Goal: Task Accomplishment & Management: Manage account settings

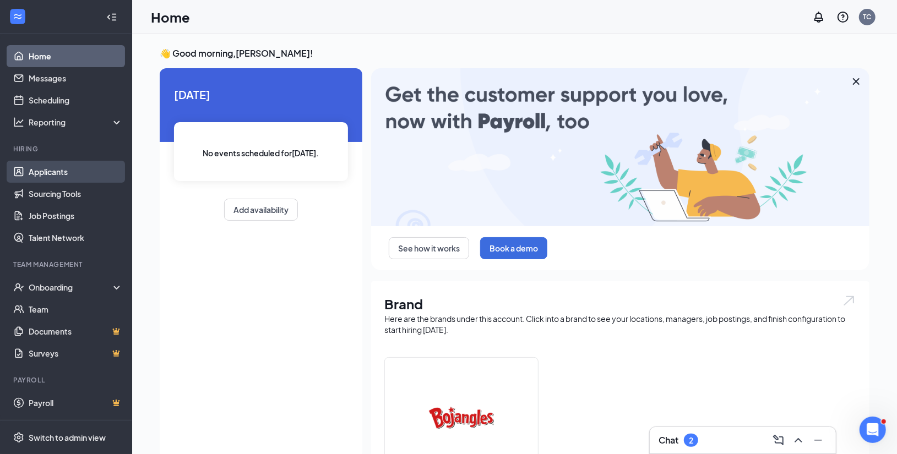
click at [67, 170] on link "Applicants" at bounding box center [76, 172] width 94 height 22
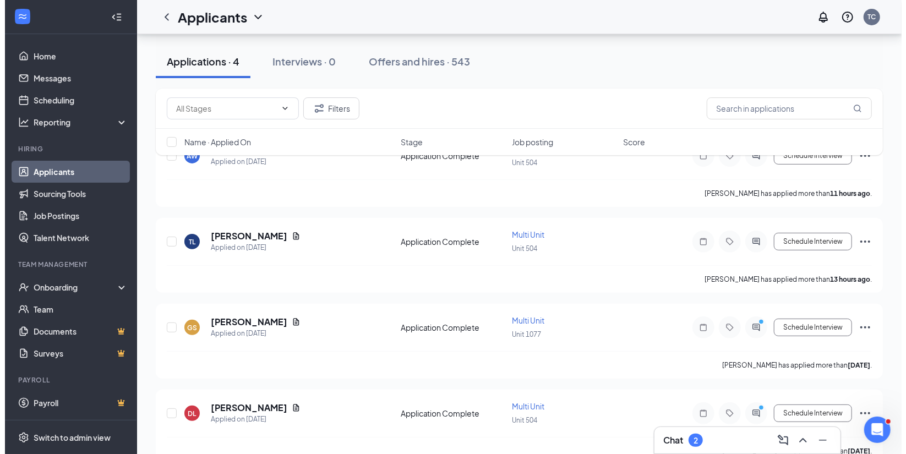
scroll to position [112, 0]
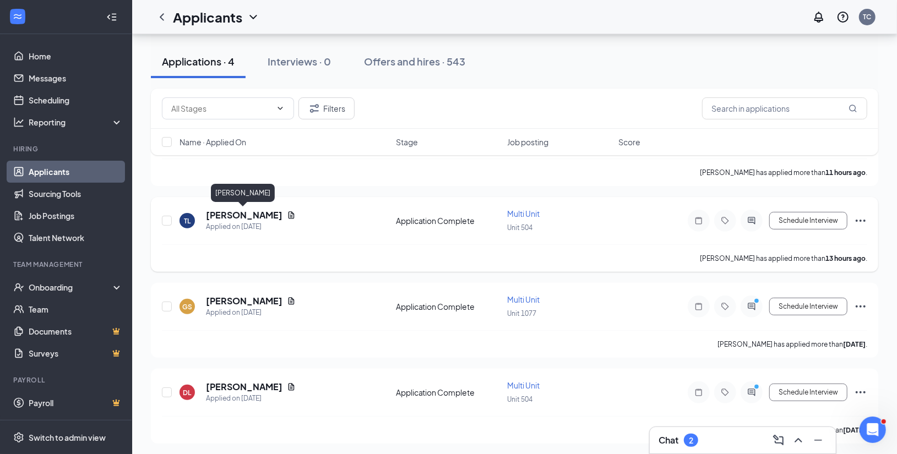
click at [252, 211] on h5 "[PERSON_NAME]" at bounding box center [244, 215] width 77 height 12
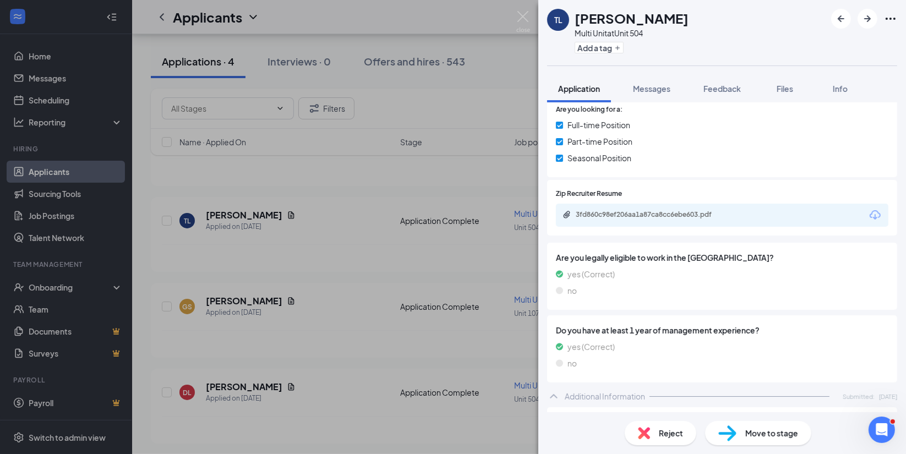
scroll to position [260, 0]
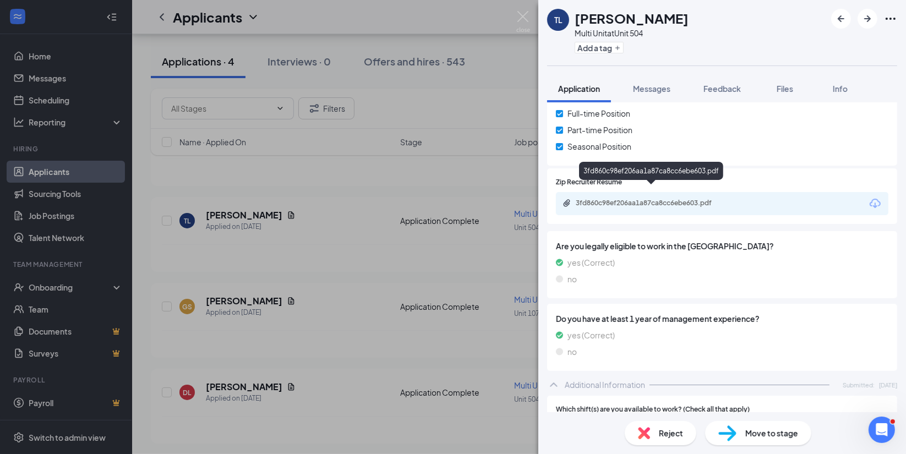
click at [695, 199] on div "3fd860c98ef206aa1a87ca8cc6ebe603.pdf" at bounding box center [653, 203] width 154 height 9
click at [314, 7] on div "TL [PERSON_NAME] Multi Unit at Unit 504 Add a tag Application Messages Feedback…" at bounding box center [453, 227] width 906 height 454
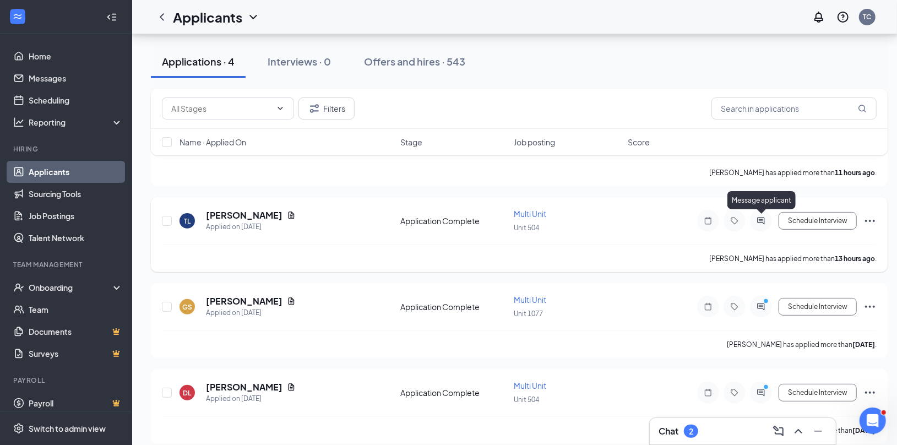
click at [759, 222] on icon "ActiveChat" at bounding box center [760, 220] width 13 height 9
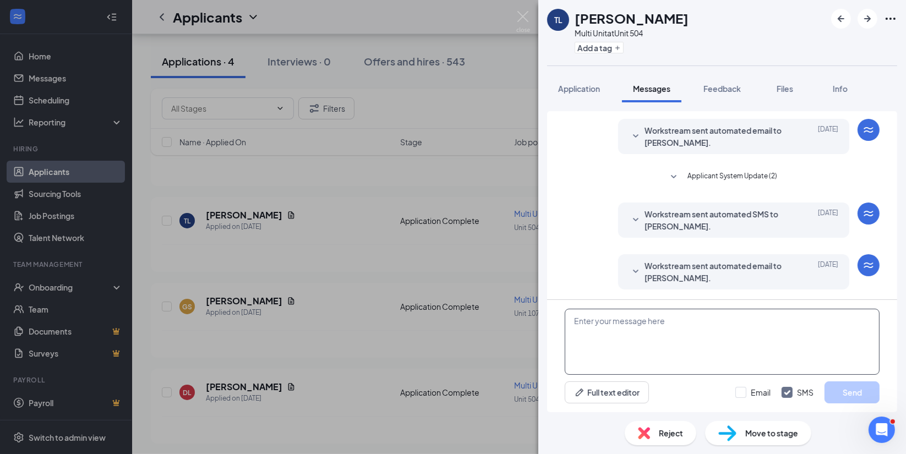
scroll to position [31, 0]
click at [582, 325] on textarea at bounding box center [722, 342] width 315 height 66
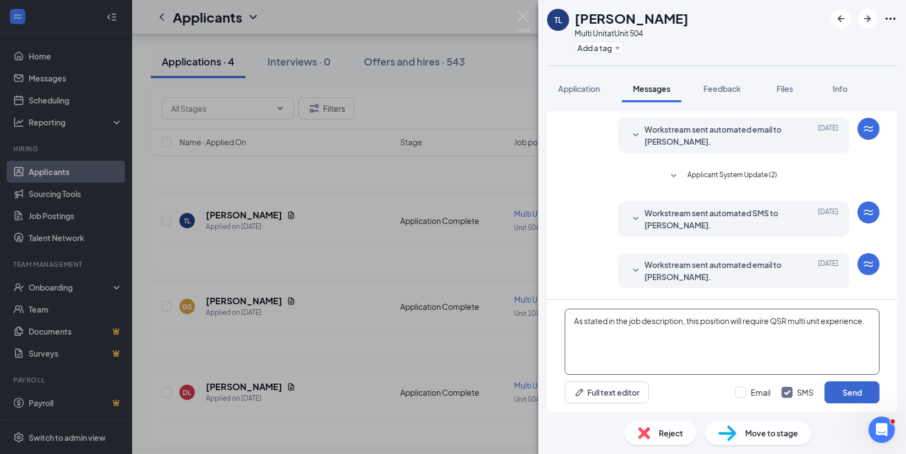
type textarea "As stated in the job description, this position will require QSR multi unit exp…"
click at [872, 390] on button "Send" at bounding box center [852, 393] width 55 height 22
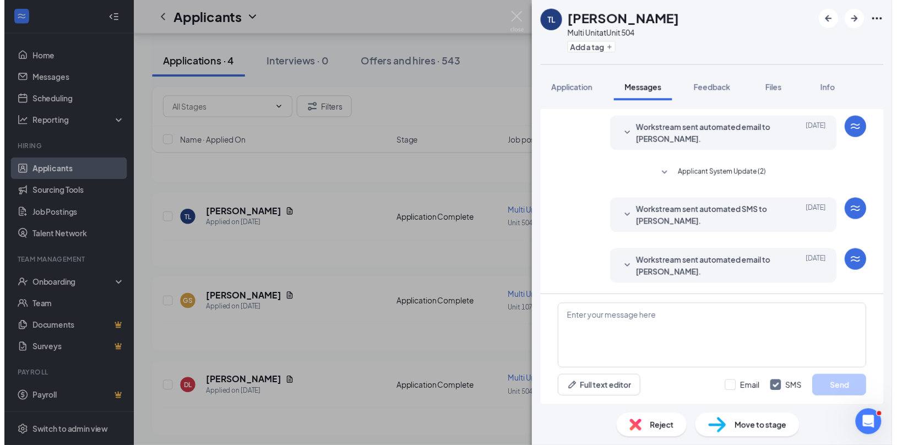
scroll to position [112, 0]
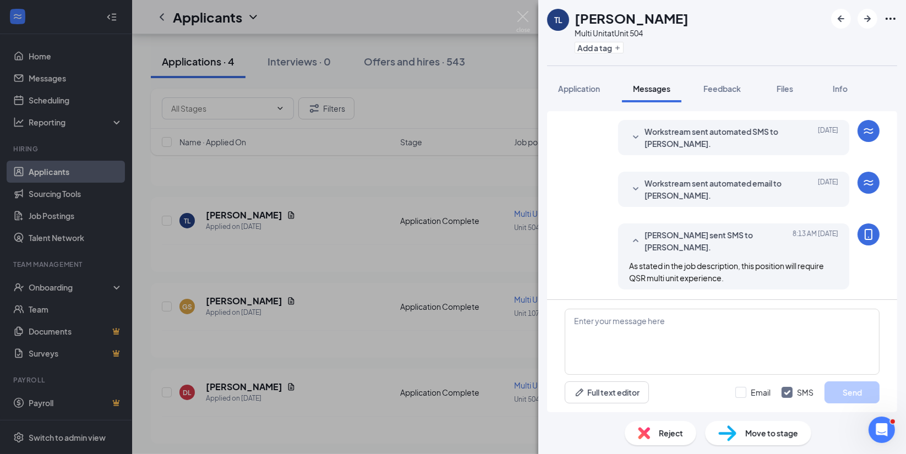
click at [417, 21] on div "TL [PERSON_NAME] Multi Unit at Unit 504 Add a tag Application Messages Feedback…" at bounding box center [453, 227] width 906 height 454
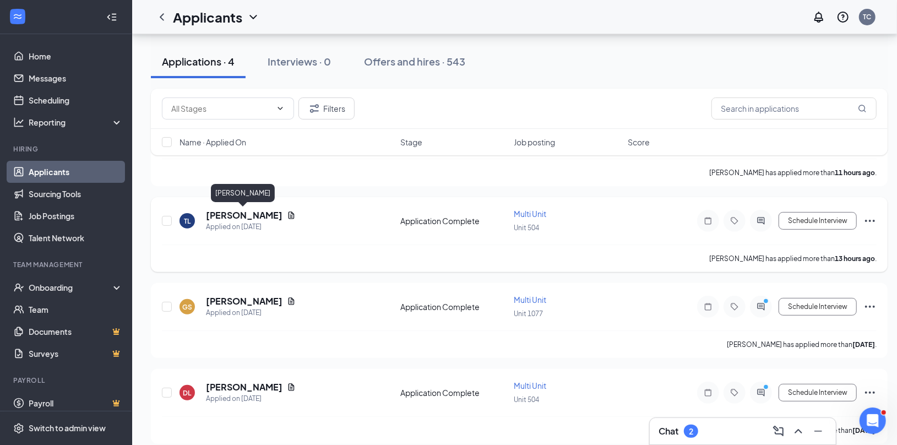
click at [265, 211] on h5 "[PERSON_NAME]" at bounding box center [244, 215] width 77 height 12
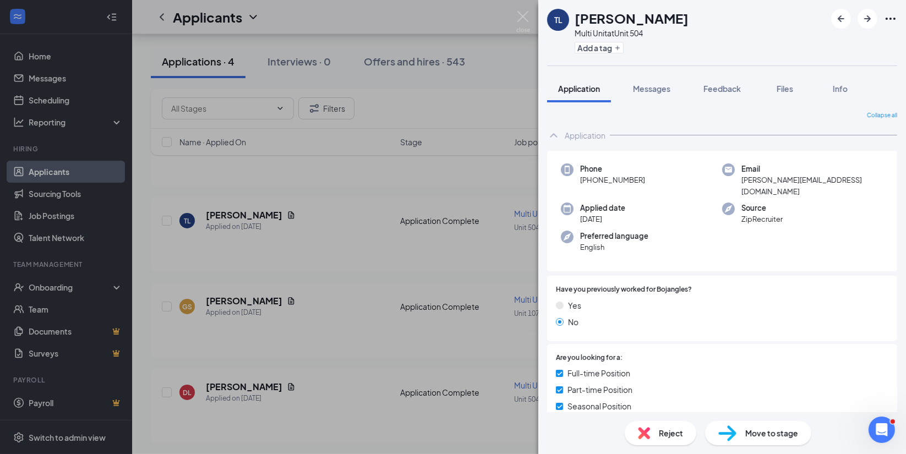
click at [671, 439] on div "Reject" at bounding box center [661, 433] width 72 height 24
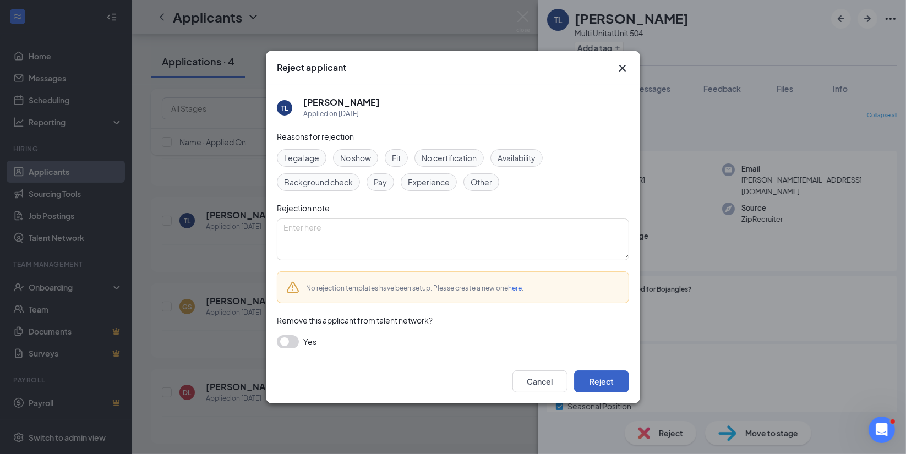
click at [611, 377] on button "Reject" at bounding box center [601, 382] width 55 height 22
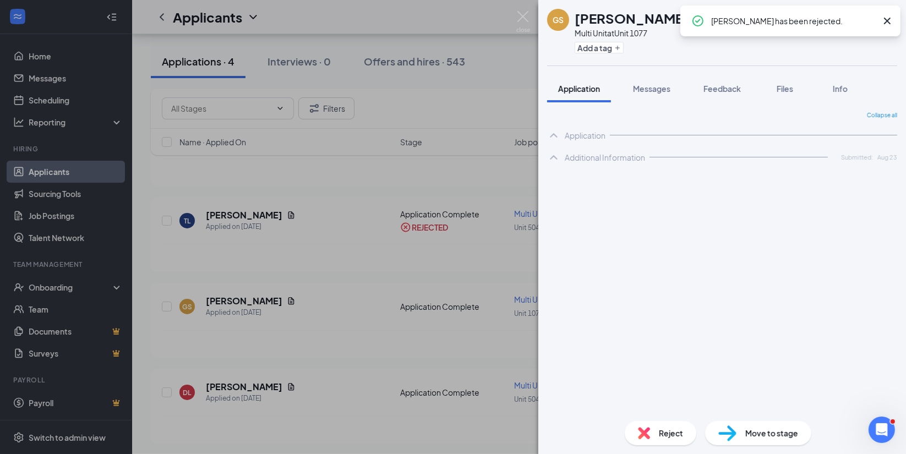
click at [488, 15] on div "GS [PERSON_NAME] Multi Unit at Unit 1077 Add a tag Application Messages Feedbac…" at bounding box center [453, 227] width 906 height 454
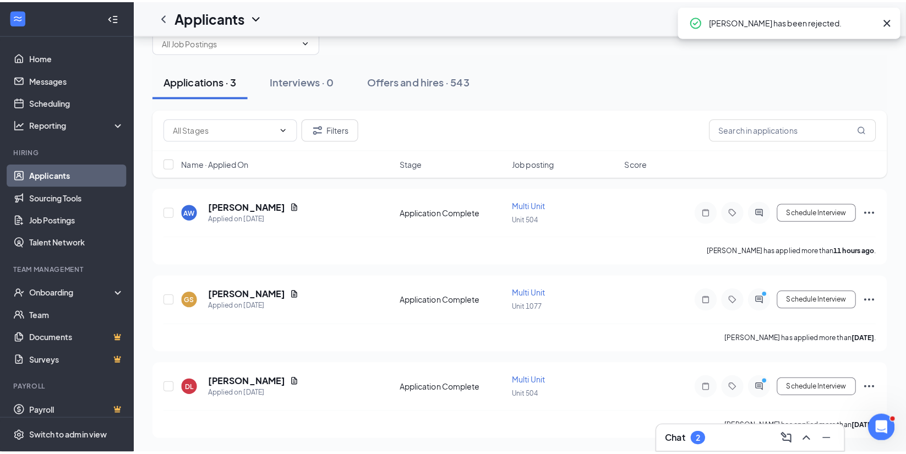
scroll to position [27, 0]
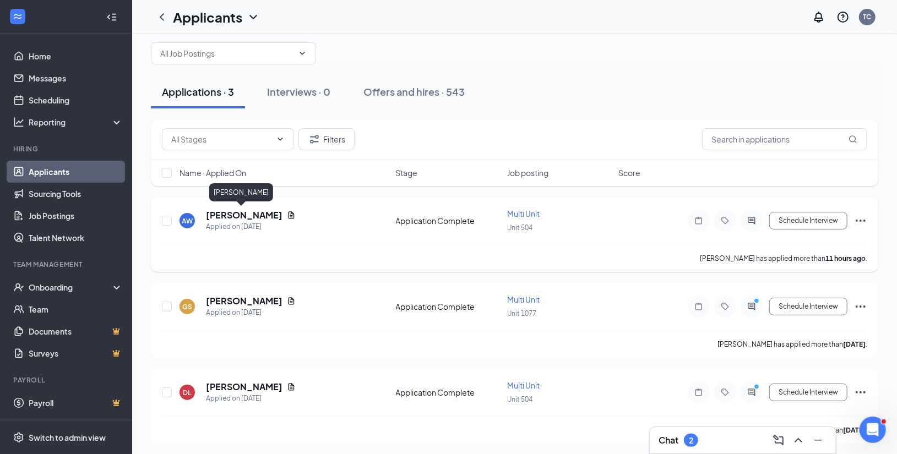
click at [239, 214] on h5 "[PERSON_NAME]" at bounding box center [244, 215] width 77 height 12
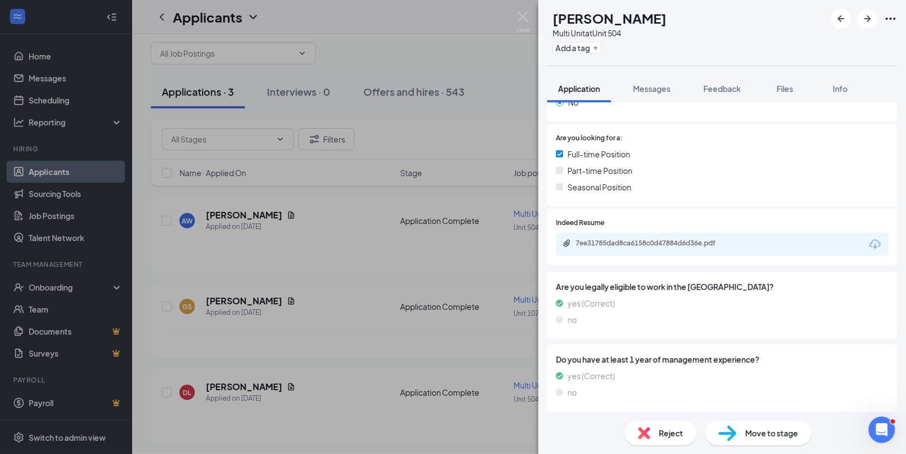
scroll to position [211, 0]
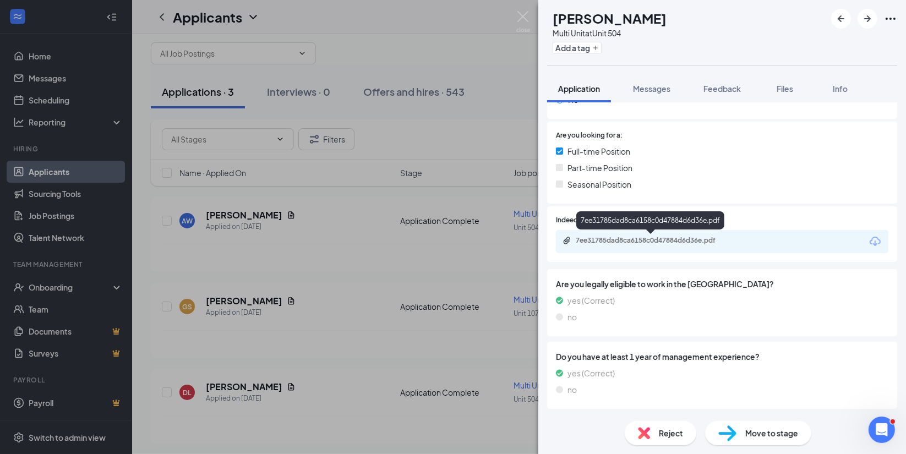
click at [674, 241] on div "7ee31785dad8ca6158c0d47884d6d36e.pdf" at bounding box center [653, 240] width 154 height 9
click at [375, 4] on div "AW [PERSON_NAME] Multi Unit at Unit 504 Add a tag Application Messages Feedback…" at bounding box center [453, 227] width 906 height 454
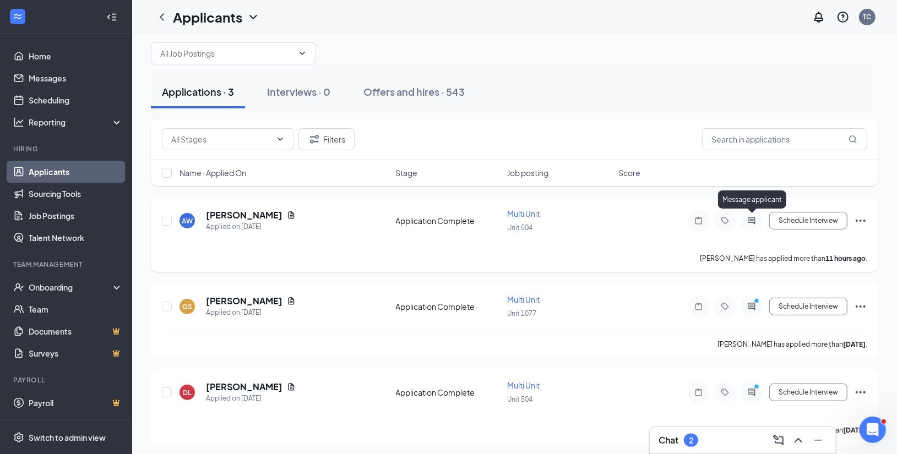
click at [752, 221] on icon "ActiveChat" at bounding box center [751, 220] width 13 height 9
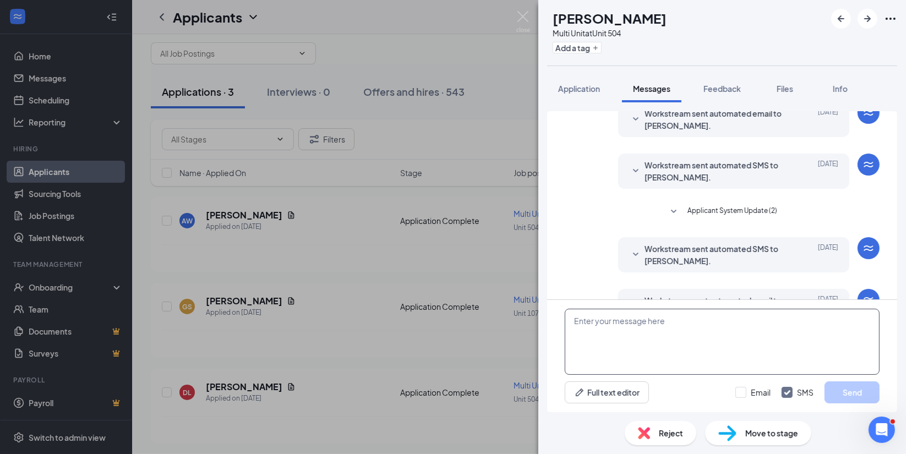
scroll to position [83, 0]
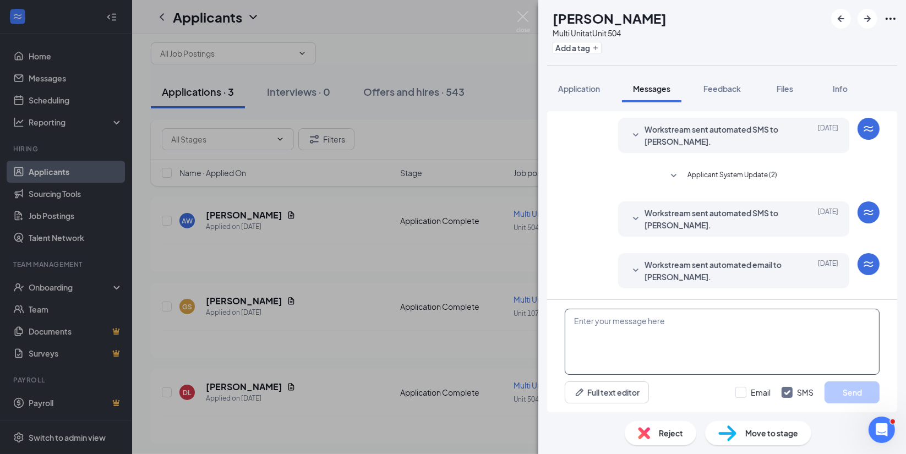
click at [579, 319] on textarea at bounding box center [722, 342] width 315 height 66
type textarea "As stated in the job description, this position requires multi -unit QSR experi…"
click at [867, 396] on button "Send" at bounding box center [852, 393] width 55 height 22
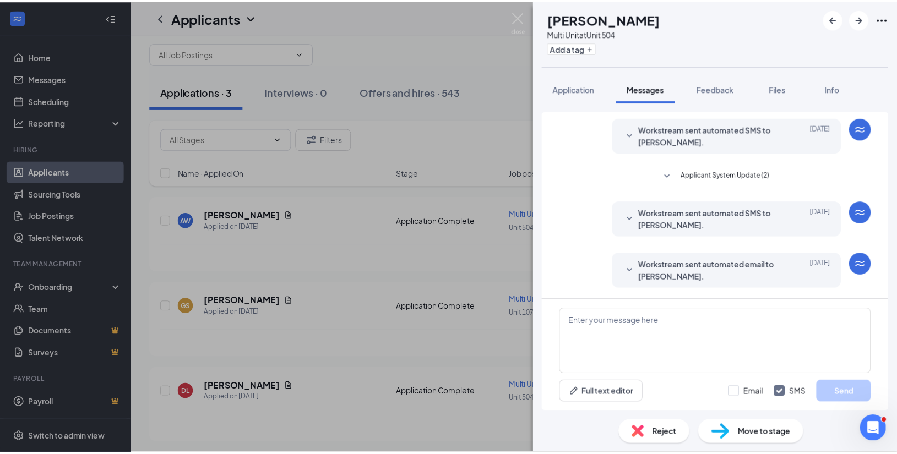
scroll to position [154, 0]
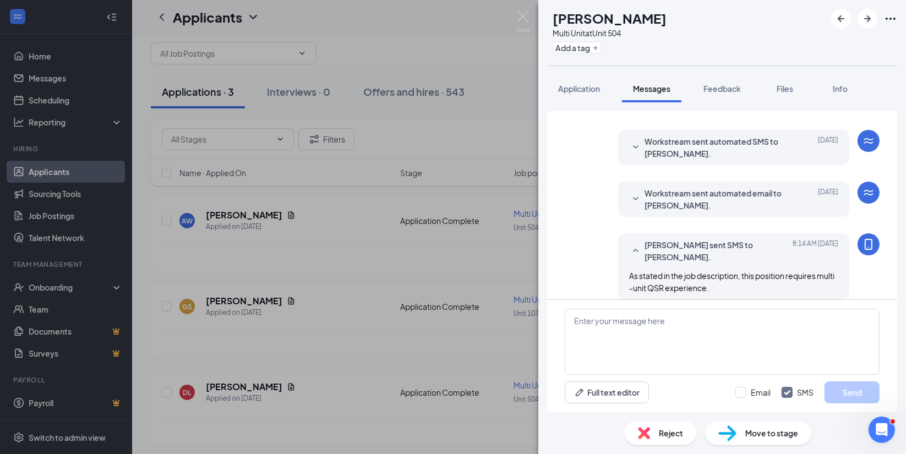
click at [429, 13] on div "AW [PERSON_NAME] Multi Unit at Unit 504 Add a tag Application Messages Feedback…" at bounding box center [453, 227] width 906 height 454
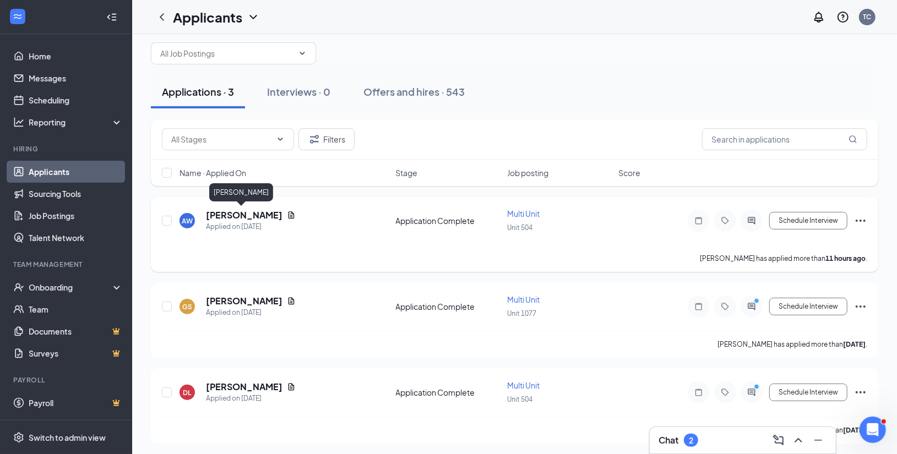
click at [243, 216] on h5 "[PERSON_NAME]" at bounding box center [244, 215] width 77 height 12
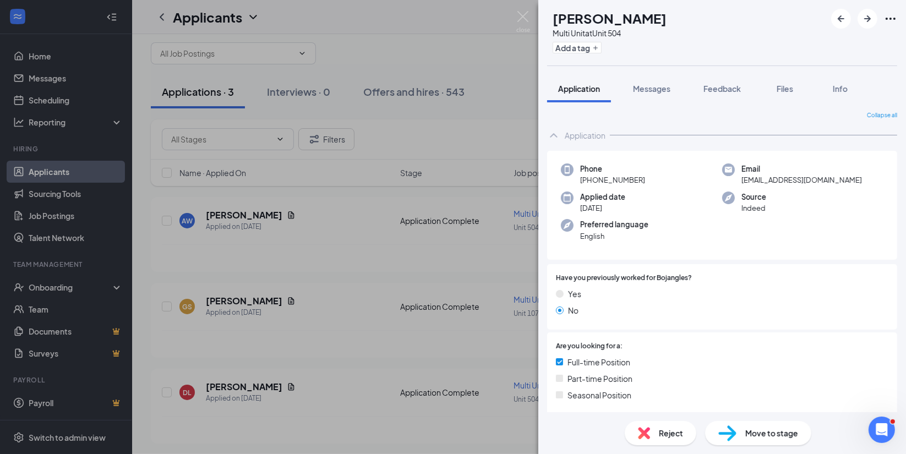
click at [666, 432] on span "Reject" at bounding box center [671, 433] width 24 height 12
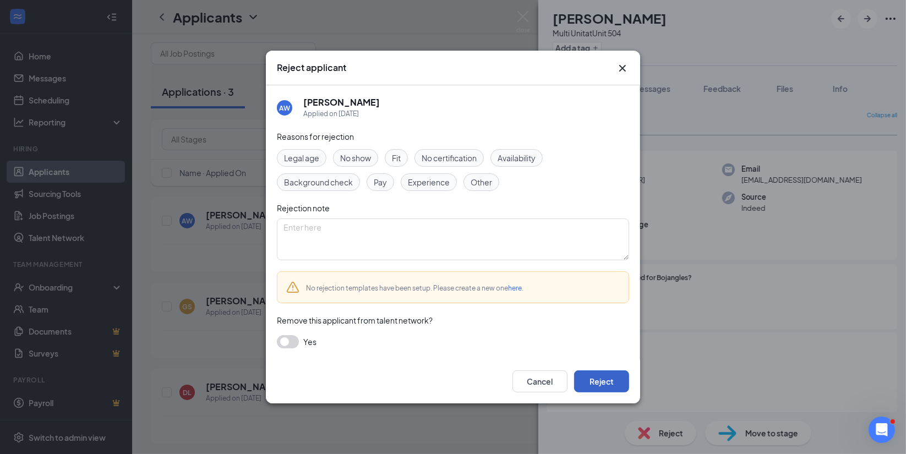
click at [608, 380] on button "Reject" at bounding box center [601, 382] width 55 height 22
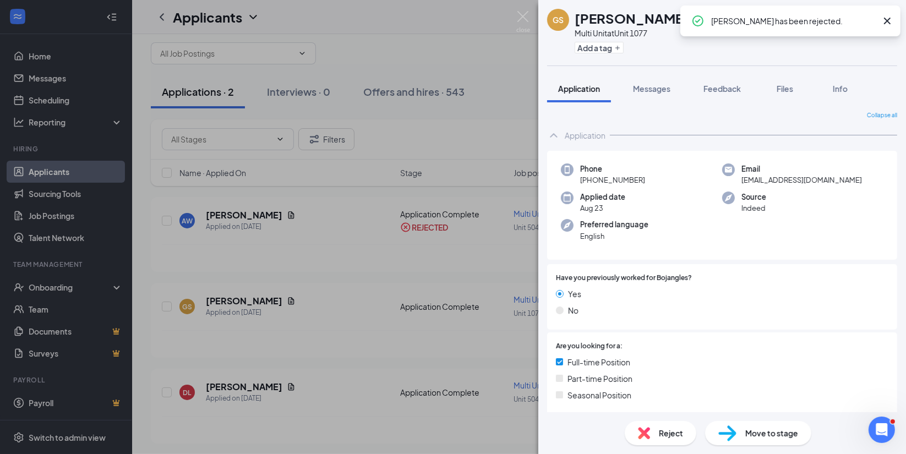
click at [455, 23] on div "GS [PERSON_NAME] Multi Unit at Unit 1077 Add a tag Application Messages Feedbac…" at bounding box center [453, 227] width 906 height 454
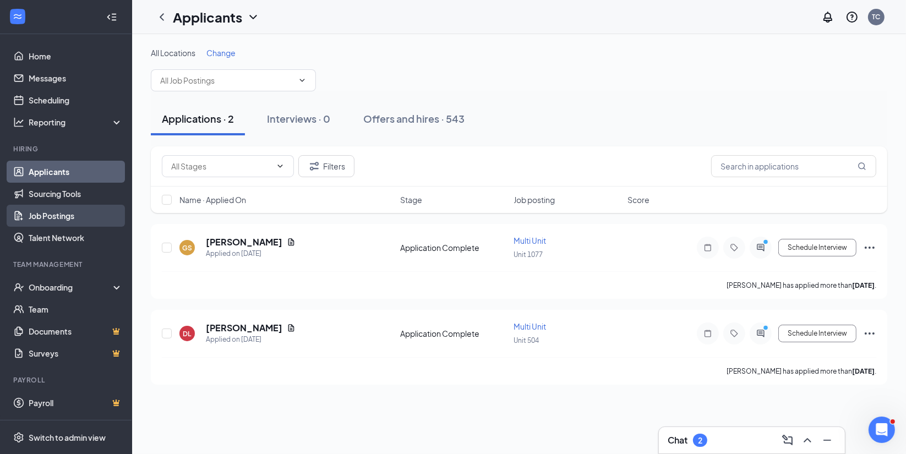
click at [74, 216] on link "Job Postings" at bounding box center [76, 216] width 94 height 22
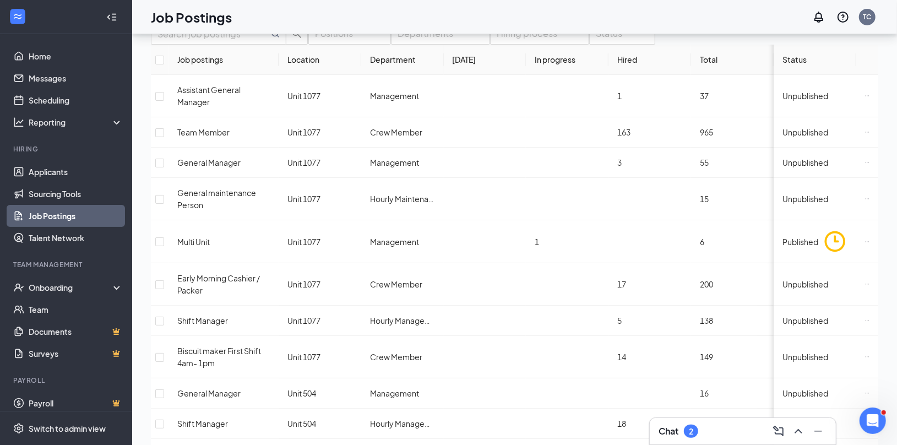
scroll to position [80, 0]
click at [74, 165] on link "Applicants" at bounding box center [76, 172] width 94 height 22
